Goal: Subscribe to service/newsletter

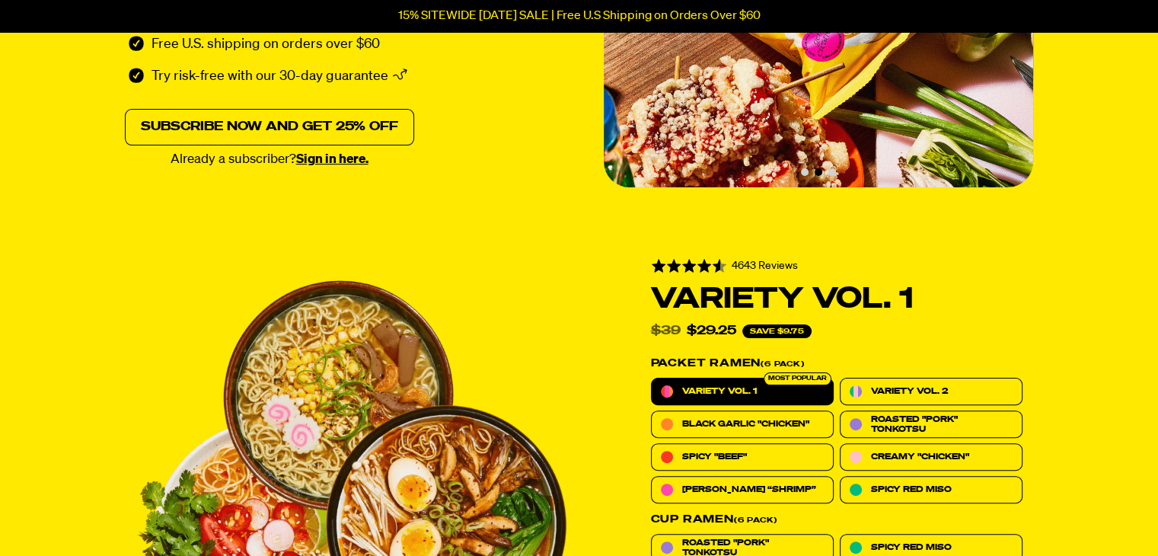
click at [351, 129] on link "Subscribe now and get 25% off" at bounding box center [269, 127] width 289 height 37
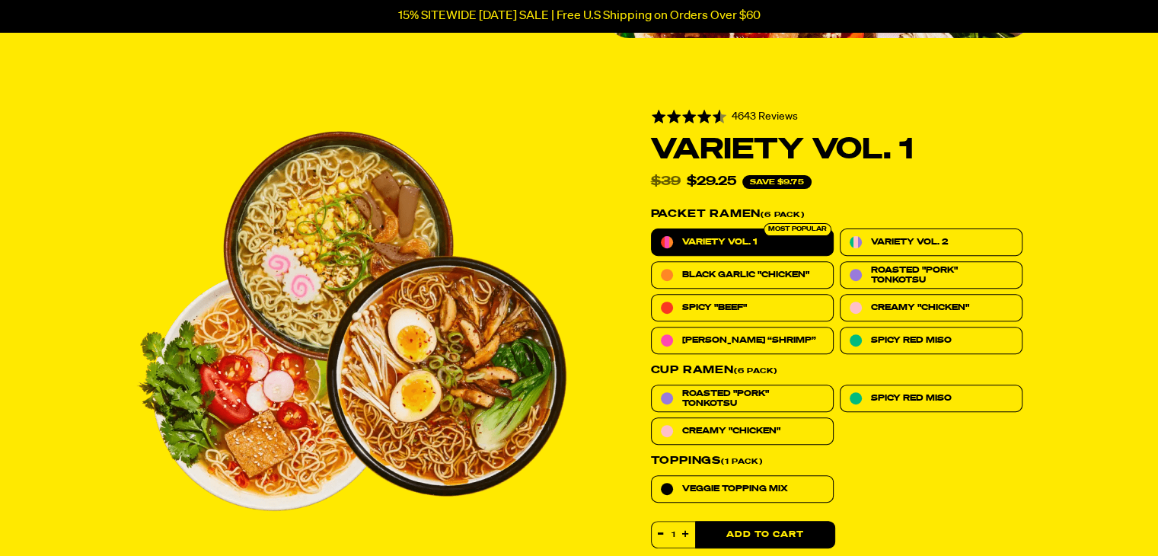
scroll to position [488, 0]
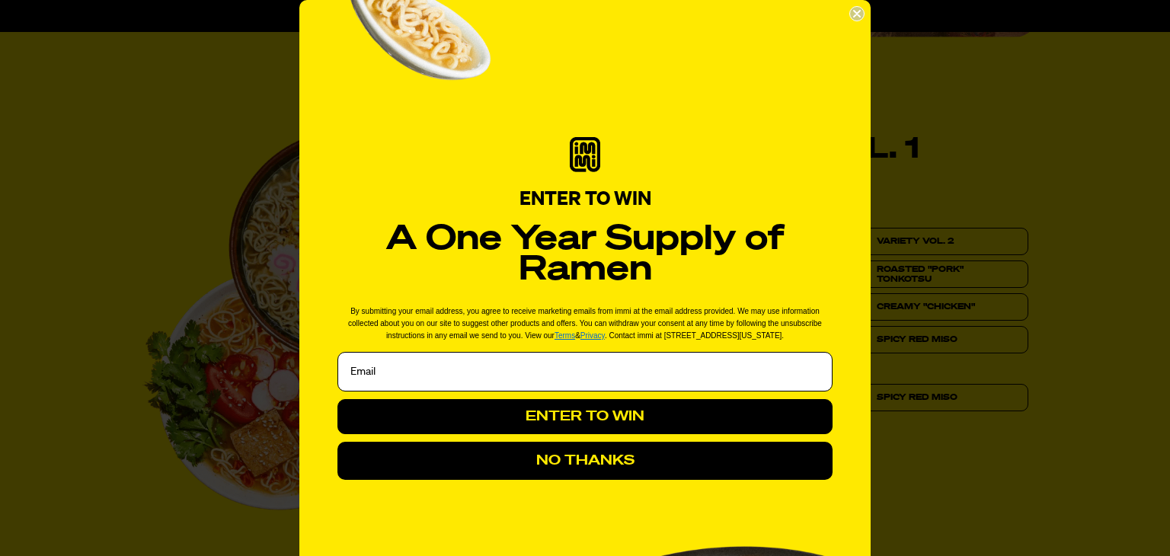
click at [854, 14] on icon "Close dialog" at bounding box center [857, 14] width 6 height 6
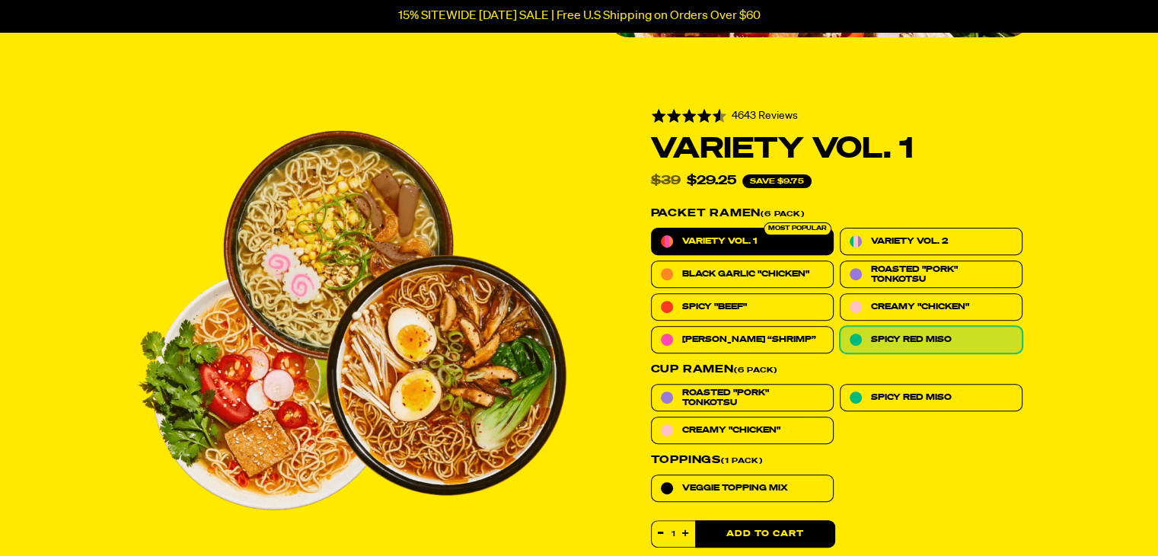
click at [840, 343] on label "Spicy Red Miso" at bounding box center [931, 339] width 183 height 27
click at [840, 327] on input "Spicy Red Miso" at bounding box center [840, 326] width 1 height 1
radio input "true"
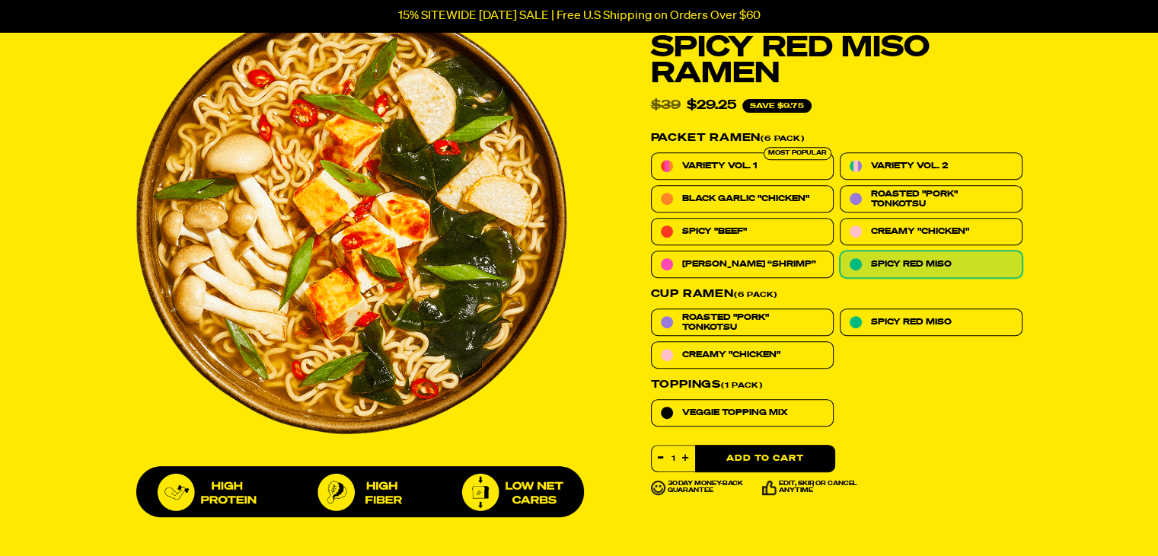
scroll to position [589, 0]
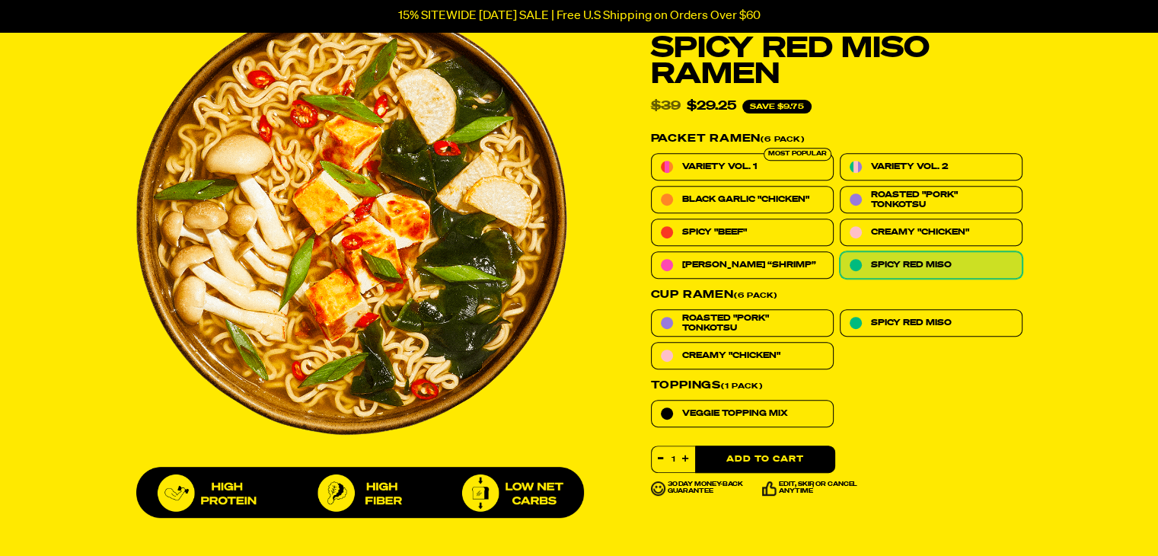
scroll to position [235, 0]
